Goal: Task Accomplishment & Management: Manage account settings

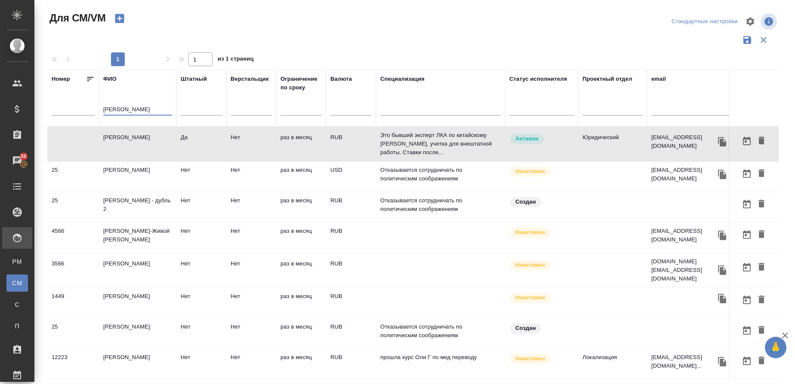
drag, startPoint x: 138, startPoint y: 111, endPoint x: 34, endPoint y: 112, distance: 104.1
click at [34, 112] on div "Для СМ/VM Стандартные настройки 1 1 из 1 страниц [PERSON_NAME] Штатный Версталь…" at bounding box center [414, 192] width 760 height 384
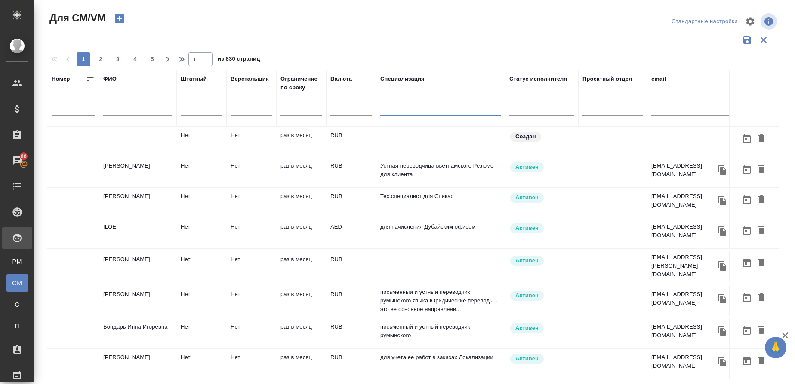
click at [393, 114] on input "text" at bounding box center [440, 110] width 120 height 11
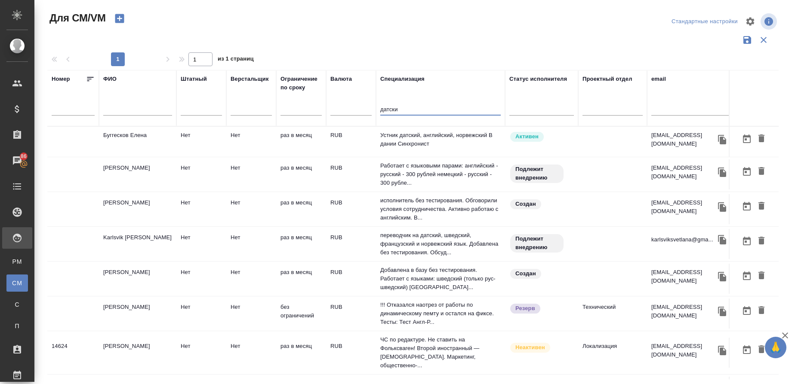
type input "датски"
click at [123, 138] on td "Буггесков Елена" at bounding box center [137, 142] width 77 height 30
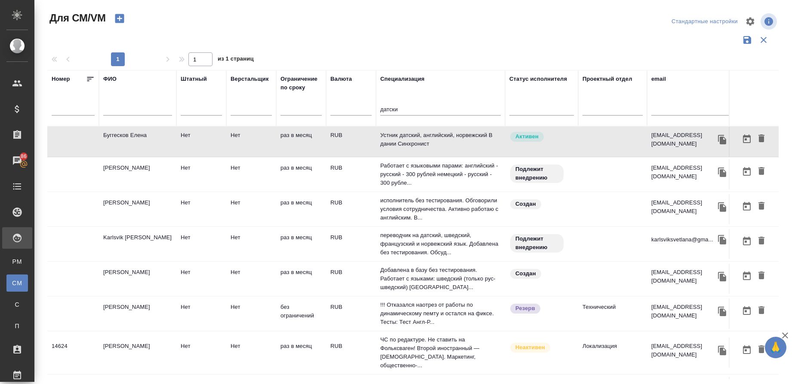
click at [123, 138] on td "Буггесков Елена" at bounding box center [137, 142] width 77 height 30
click at [368, 157] on td "RUB" at bounding box center [351, 142] width 50 height 30
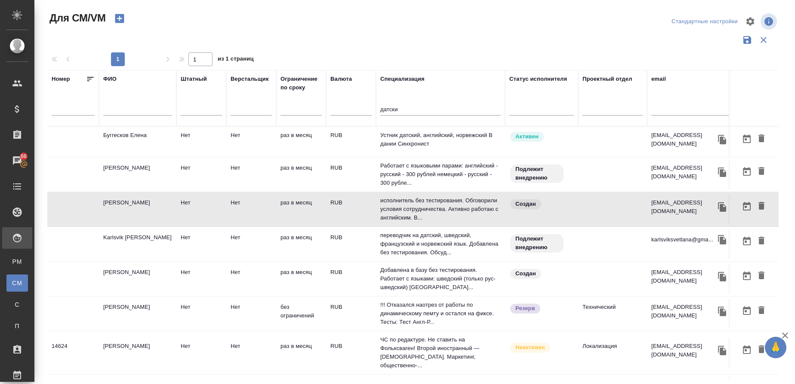
click at [142, 157] on td "[PERSON_NAME]" at bounding box center [137, 142] width 77 height 30
click at [170, 157] on td "Karlsvik [PERSON_NAME]" at bounding box center [137, 142] width 77 height 30
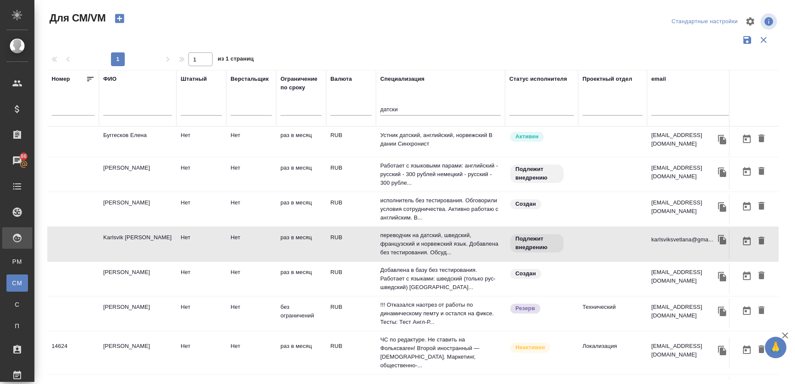
click at [137, 157] on td "[PERSON_NAME]" at bounding box center [137, 142] width 77 height 30
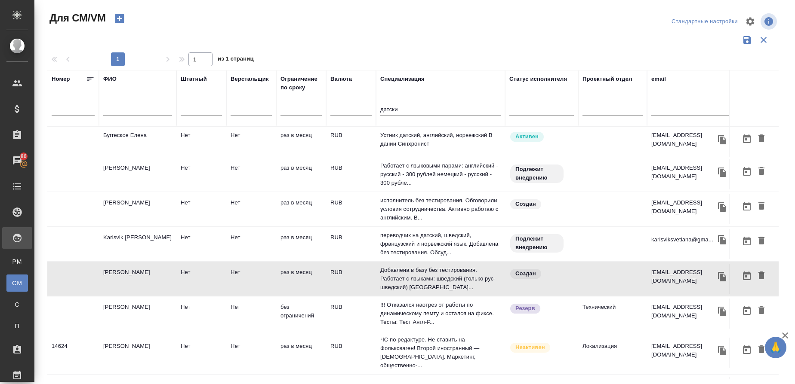
click at [137, 157] on td "[PERSON_NAME]" at bounding box center [137, 142] width 77 height 30
click at [154, 157] on td "[PERSON_NAME]" at bounding box center [137, 142] width 77 height 30
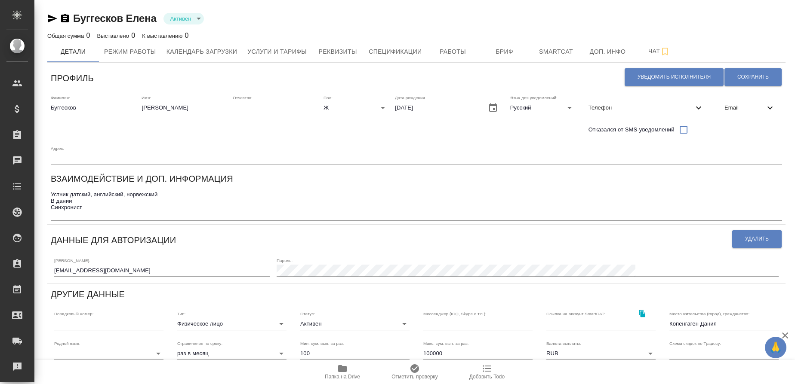
click at [51, 18] on icon "button" at bounding box center [52, 18] width 10 height 10
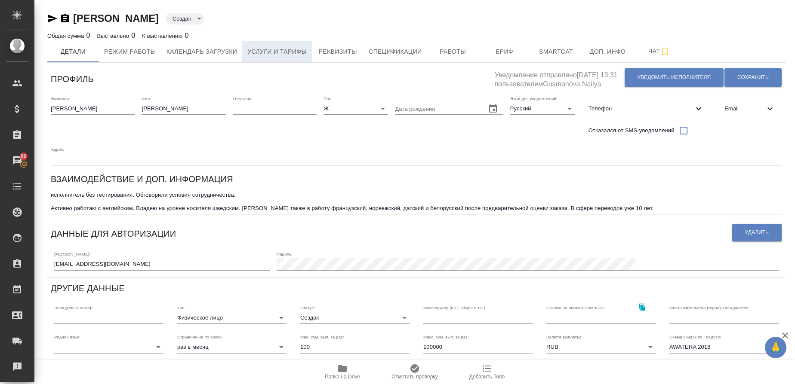
click at [273, 43] on button "Услуги и тарифы" at bounding box center [277, 52] width 70 height 22
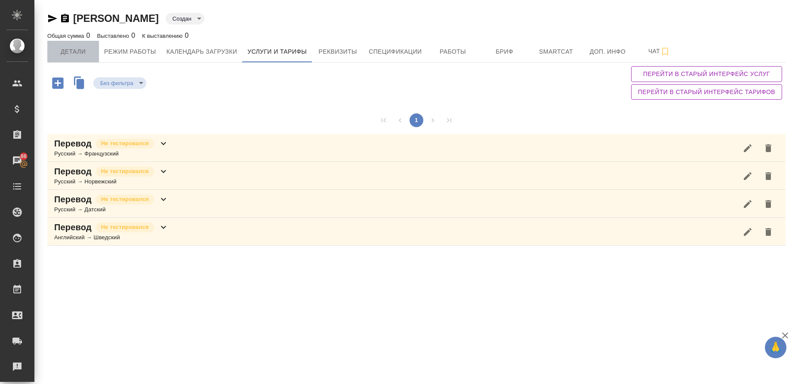
click at [57, 51] on span "Детали" at bounding box center [72, 51] width 41 height 11
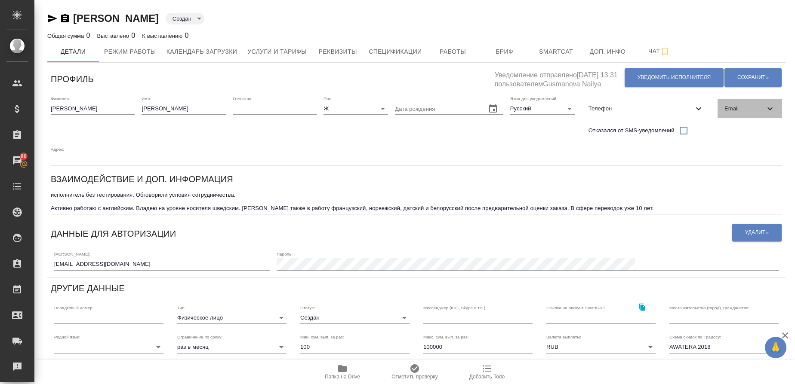
click at [738, 105] on span "Email" at bounding box center [744, 108] width 40 height 9
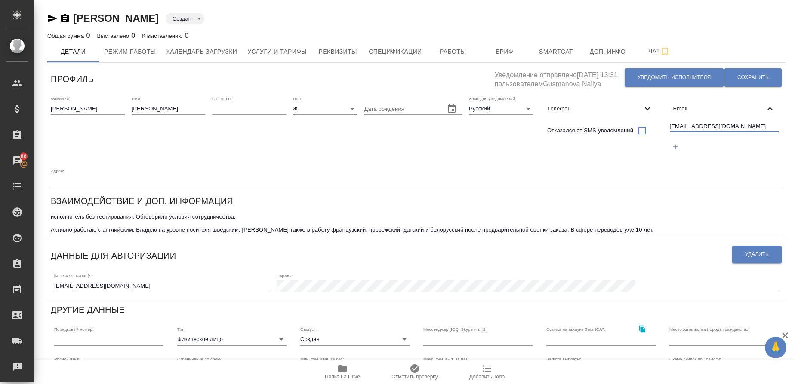
drag, startPoint x: 738, startPoint y: 127, endPoint x: 599, endPoint y: 116, distance: 139.0
click at [599, 116] on div "Фамилия: Касмина Имя: Екатерина Отчество: Пол: Ж female Дата рождения Язык для …" at bounding box center [416, 141] width 738 height 98
click at [341, 370] on icon "button" at bounding box center [342, 369] width 9 height 7
click at [206, 22] on body "🙏 .cls-1 fill:#fff; AWATERA Gusmanova Nailya Клиенты Спецификации Заказы 86 Чат…" at bounding box center [397, 192] width 795 height 384
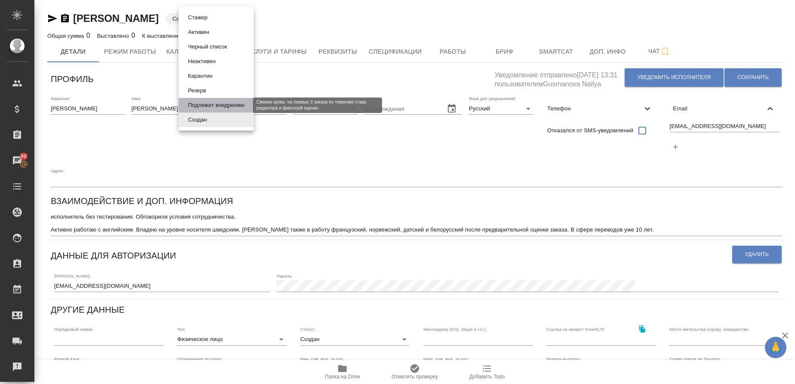
click at [217, 102] on button "Подлежит внедрению" at bounding box center [215, 105] width 61 height 9
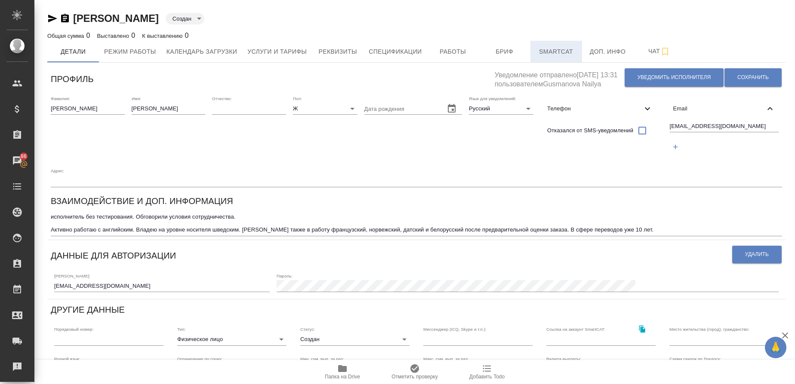
type input "toBeImplemented"
click at [743, 84] on button "Сохранить" at bounding box center [752, 77] width 57 height 18
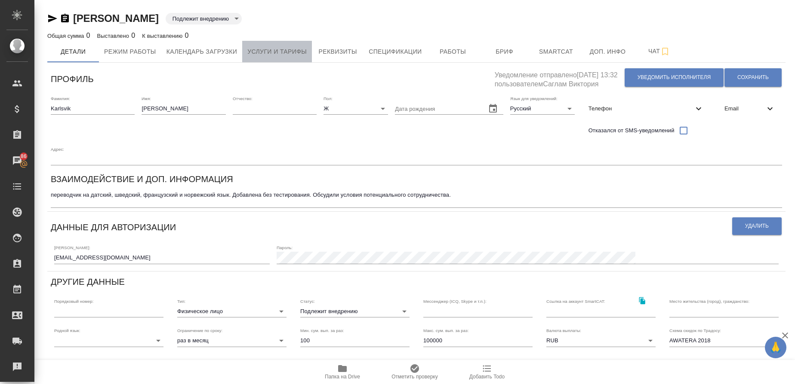
click at [271, 51] on span "Услуги и тарифы" at bounding box center [276, 51] width 59 height 11
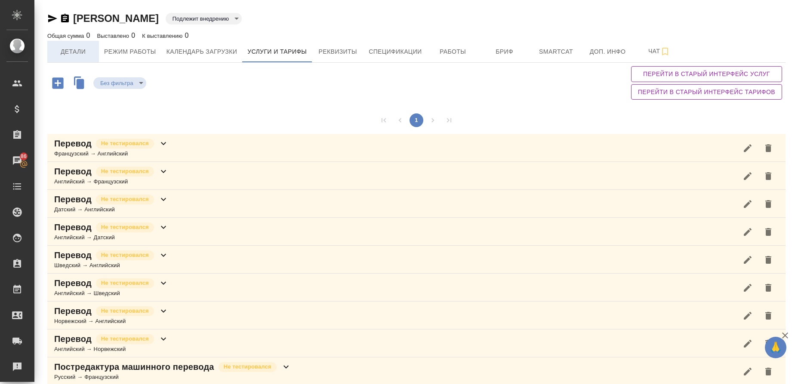
click at [80, 54] on span "Детали" at bounding box center [72, 51] width 41 height 11
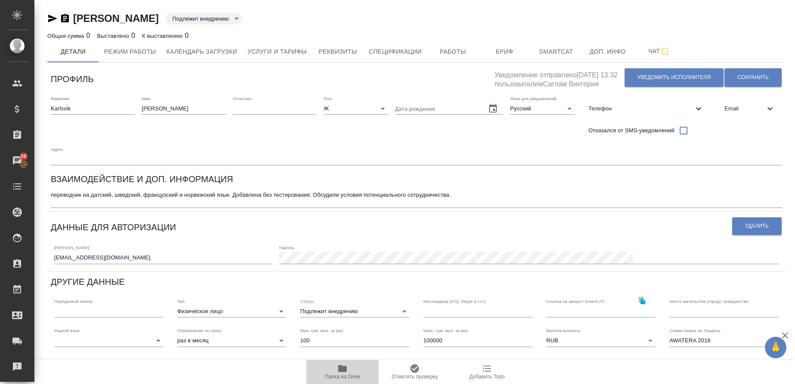
click at [345, 372] on icon "button" at bounding box center [342, 369] width 9 height 7
click at [55, 21] on icon "button" at bounding box center [52, 18] width 10 height 10
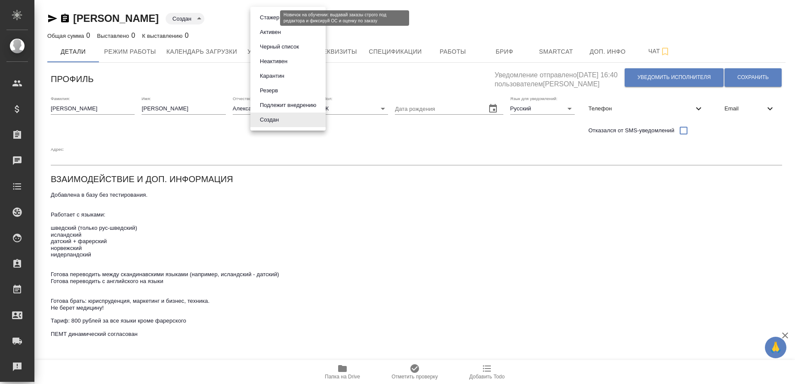
click at [274, 17] on body "🙏 .cls-1 fill:#fff; AWATERA Gusmanova Nailya Клиенты Спецификации Заказы Чаты T…" at bounding box center [397, 192] width 795 height 384
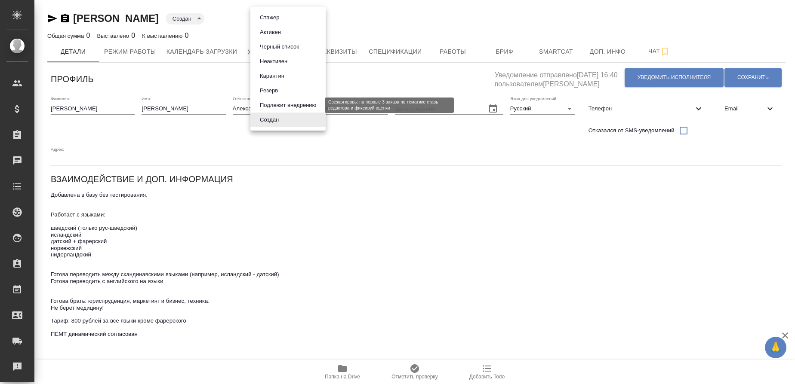
click at [282, 108] on button "Подлежит внедрению" at bounding box center [287, 105] width 61 height 9
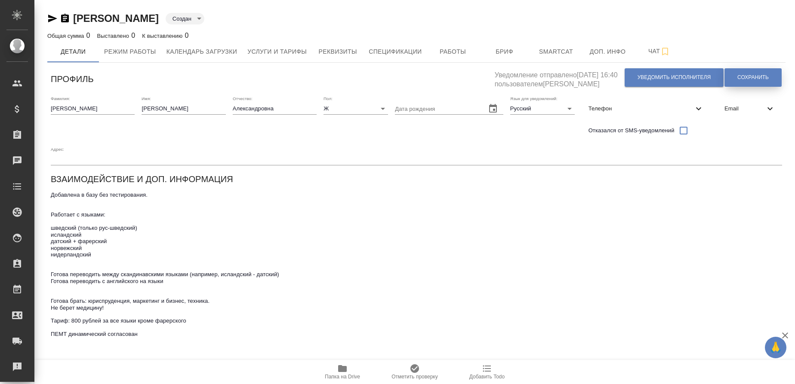
type input "toBeImplemented"
click at [771, 80] on button "Сохранить" at bounding box center [752, 77] width 57 height 18
